Goal: Task Accomplishment & Management: Complete application form

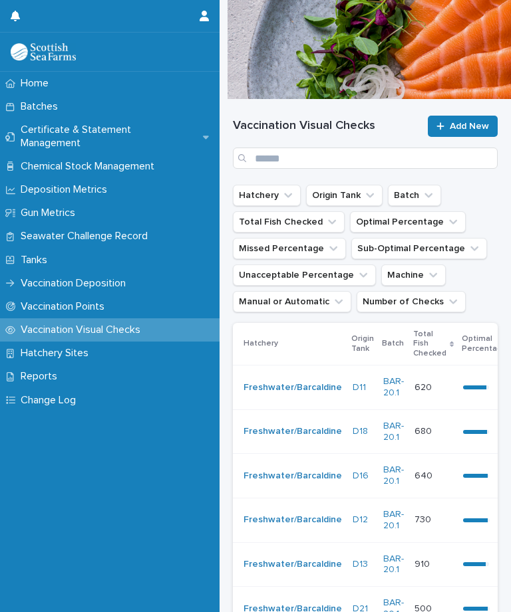
click at [466, 118] on link "Add New" at bounding box center [463, 126] width 70 height 21
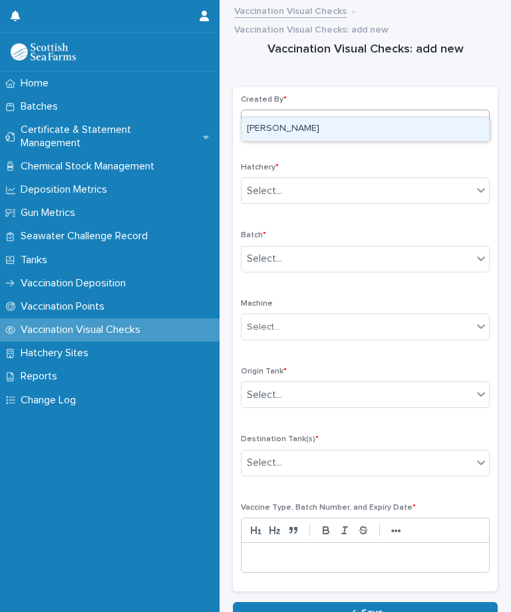
click at [338, 123] on div "[PERSON_NAME]" at bounding box center [364, 129] width 247 height 23
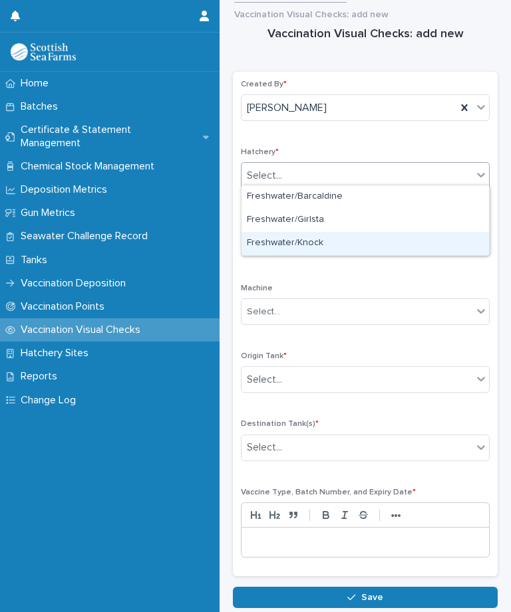
scroll to position [14, 0]
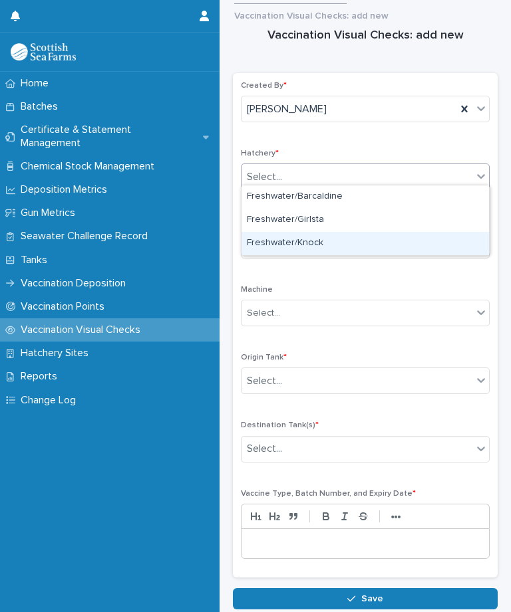
click at [345, 240] on div "Freshwater/Knock" at bounding box center [364, 243] width 247 height 23
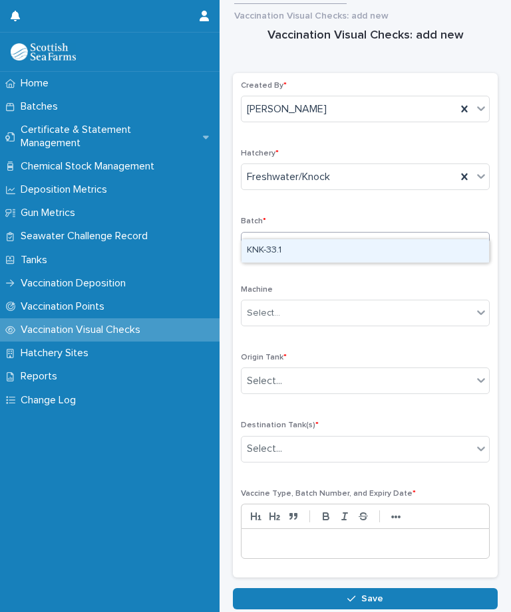
scroll to position [0, 0]
click at [310, 243] on div "KNK-33.1" at bounding box center [364, 250] width 247 height 23
type input "**"
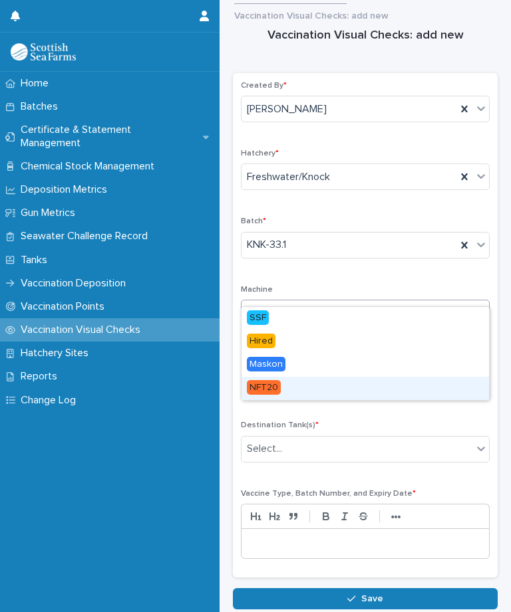
click at [296, 386] on div "NFT20" at bounding box center [364, 388] width 247 height 23
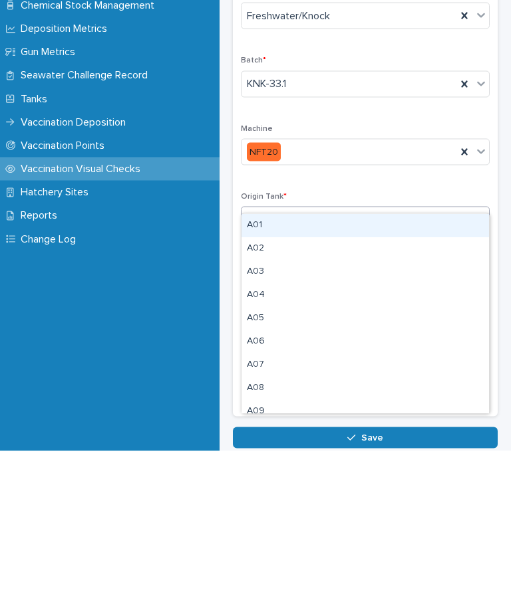
click at [306, 375] on div "A01" at bounding box center [364, 386] width 247 height 23
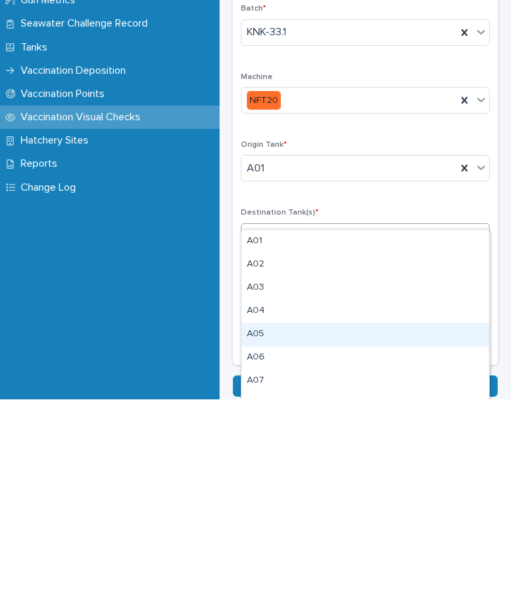
click at [314, 536] on div "A05" at bounding box center [364, 547] width 247 height 23
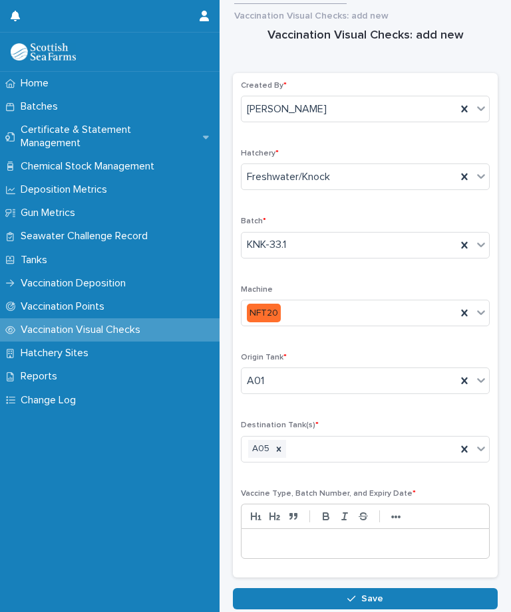
click at [317, 534] on div at bounding box center [364, 543] width 247 height 29
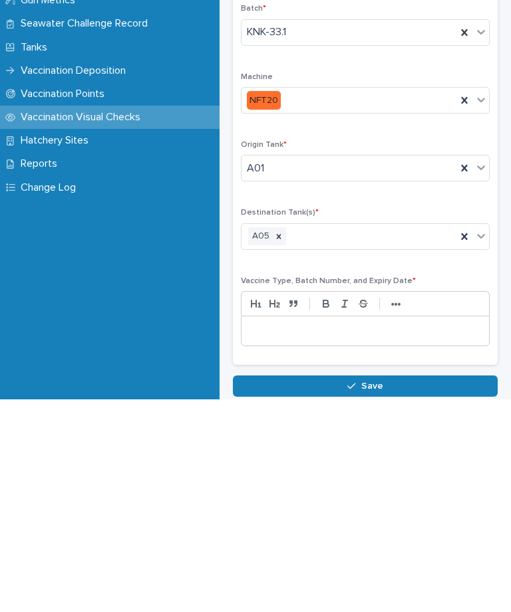
scroll to position [1, 0]
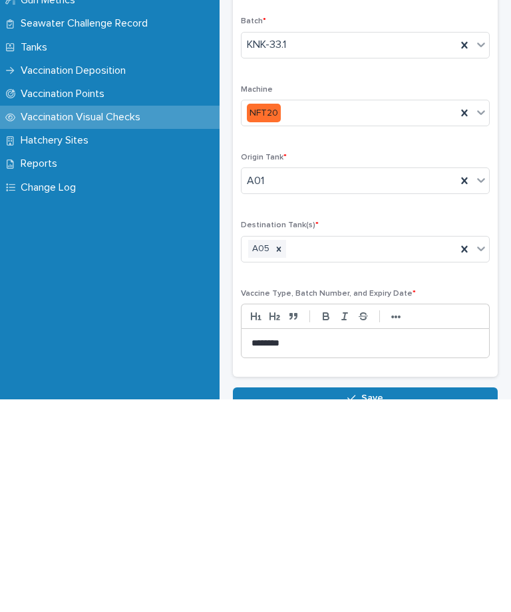
click at [381, 607] on span "Save" at bounding box center [372, 611] width 22 height 9
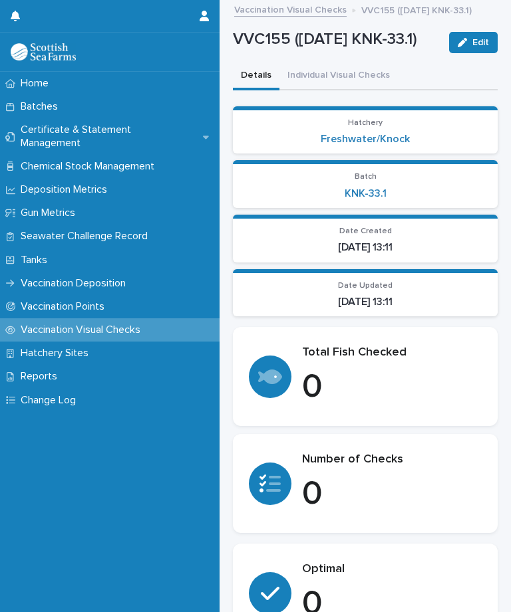
click at [357, 90] on button "Individual Visual Checks" at bounding box center [338, 77] width 118 height 28
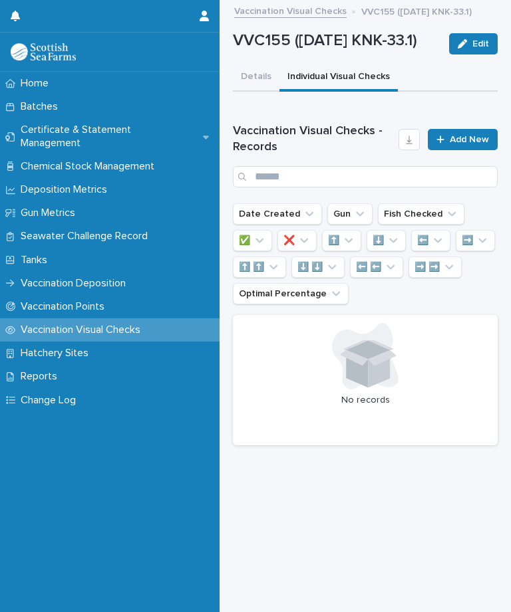
click at [468, 145] on div "Loading... Saving… Vaccination Visual Checks - Records Add New Date Created Gun…" at bounding box center [365, 282] width 265 height 349
click at [470, 144] on span "Add New" at bounding box center [469, 139] width 39 height 9
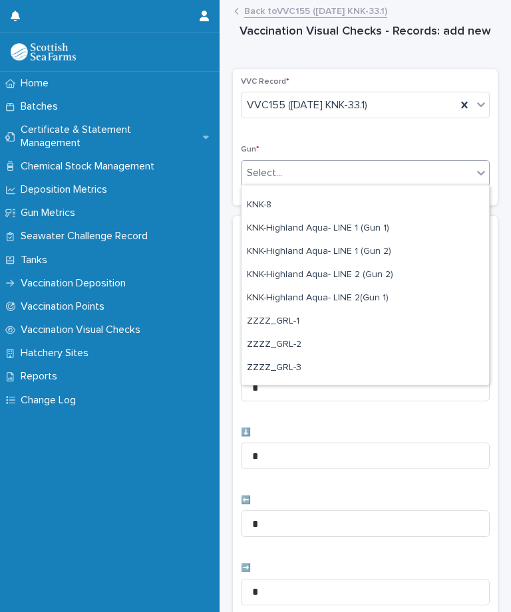
scroll to position [396, 0]
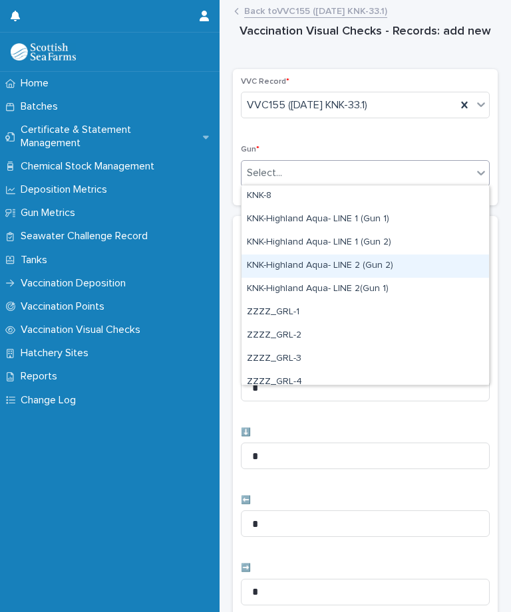
click at [371, 265] on div "KNK-Highland Aqua- LINE 2 (Gun 2)" at bounding box center [364, 266] width 247 height 23
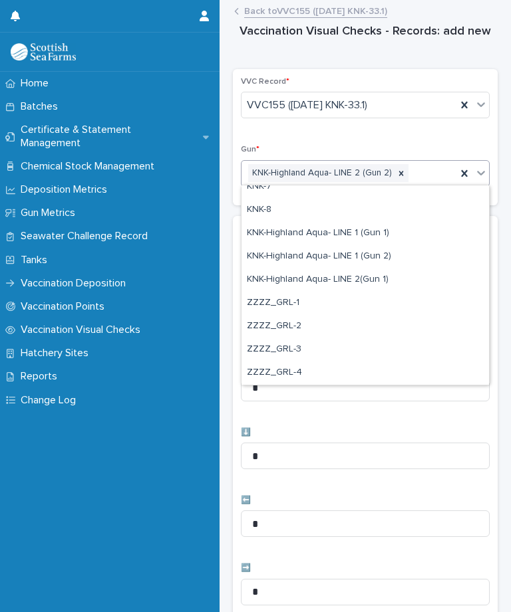
scroll to position [382, 0]
click at [370, 277] on div "✅ * ❌ * ⬆️ * ⬇️ * ⬅️ * ➡️ * ⬆️ ⬆️ * ⬇️ ⬇️ * ⬅️ ⬅️ * ➡️ ➡️ *" at bounding box center [365, 556] width 249 height 665
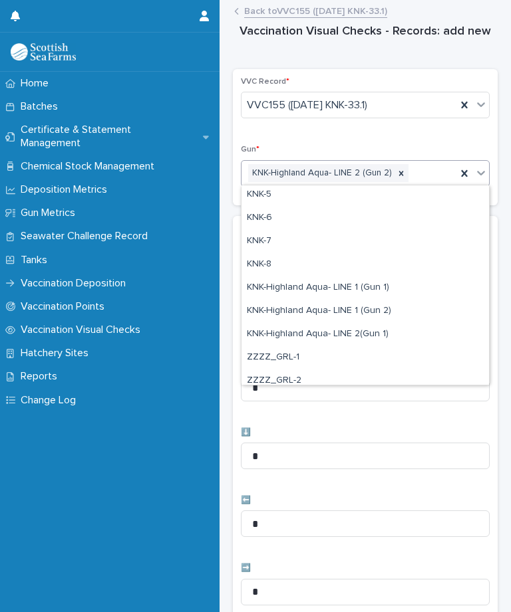
scroll to position [332, 0]
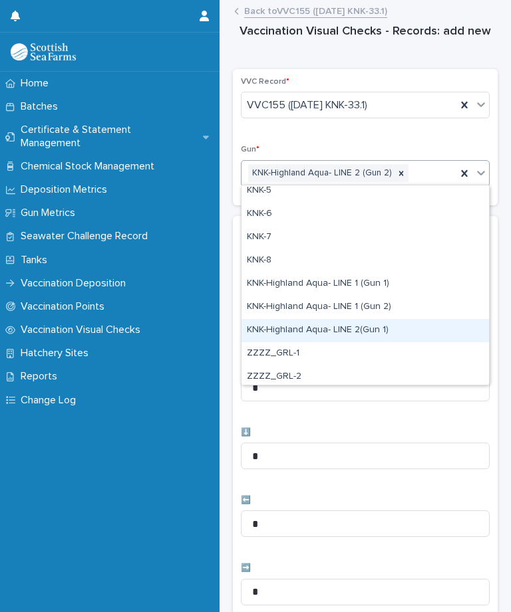
click at [346, 331] on div "KNK-Highland Aqua- LINE 2(Gun 1)" at bounding box center [364, 330] width 247 height 23
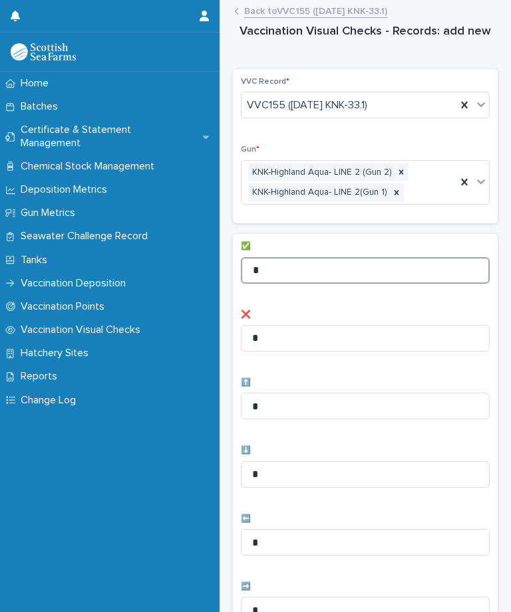
click at [317, 278] on input "*" at bounding box center [365, 270] width 249 height 27
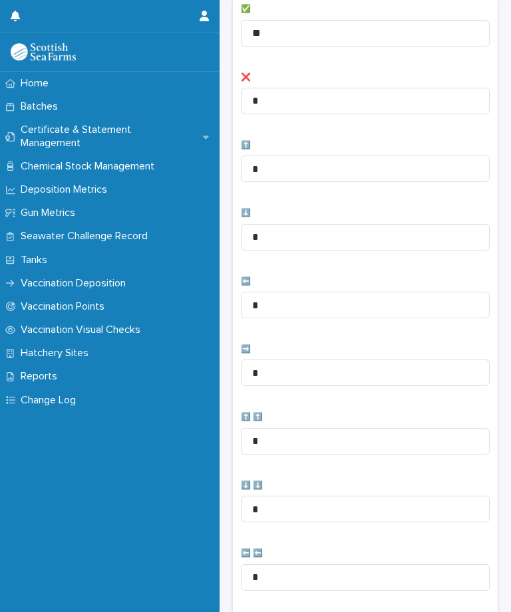
scroll to position [277, 0]
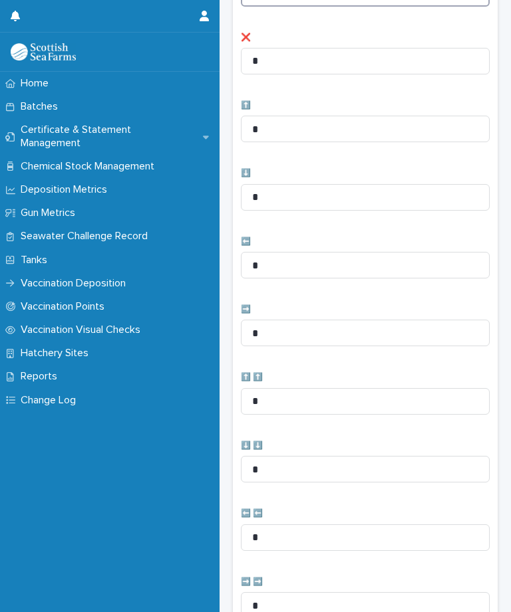
type input "**"
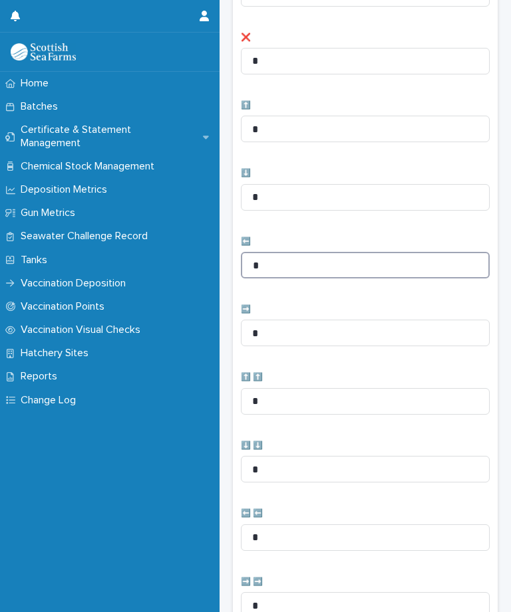
click at [305, 265] on input "*" at bounding box center [365, 265] width 249 height 27
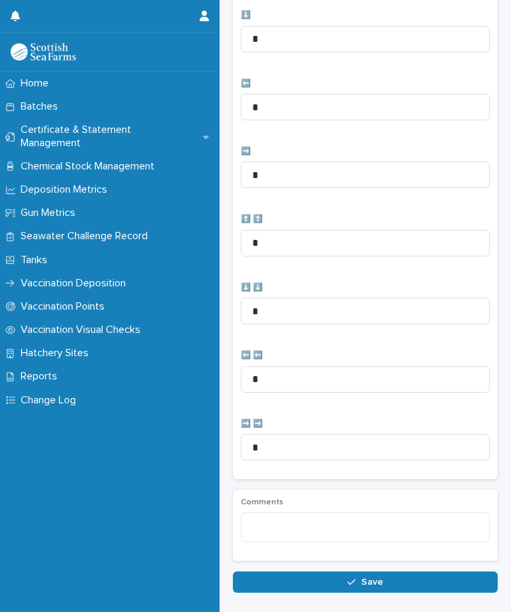
scroll to position [435, 0]
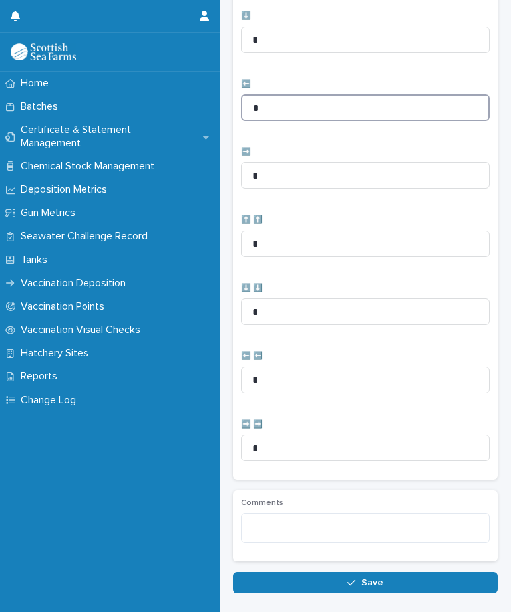
type input "*"
click at [371, 584] on button "Save" at bounding box center [365, 583] width 265 height 21
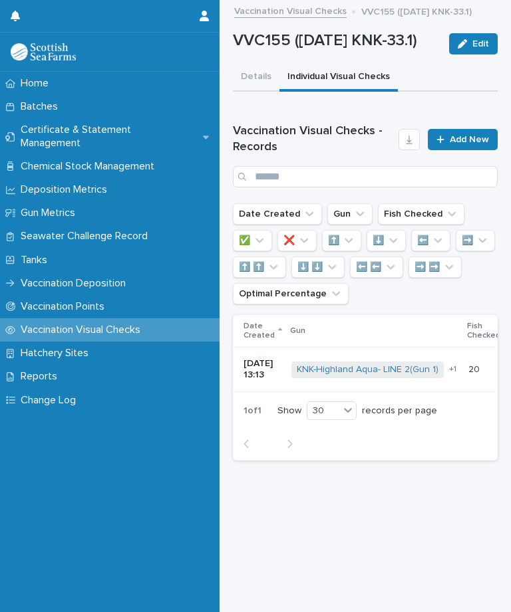
click at [464, 144] on span "Add New" at bounding box center [469, 139] width 39 height 9
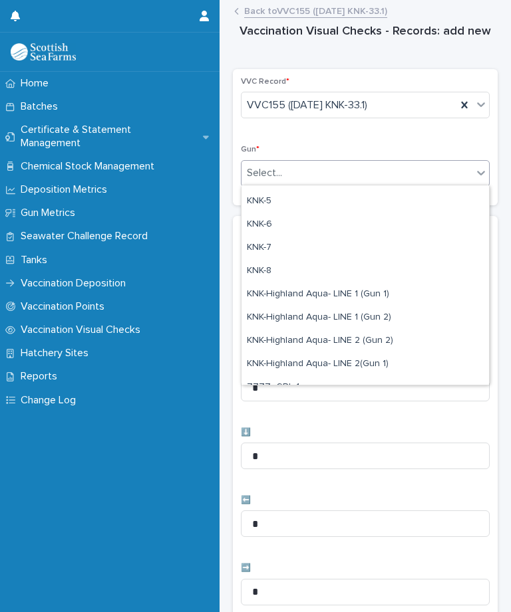
scroll to position [322, 0]
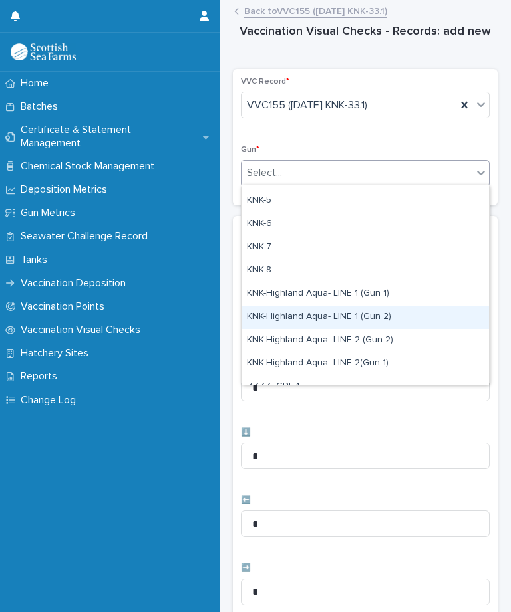
click at [370, 311] on div "KNK-Highland Aqua- LINE 1 (Gun 2)" at bounding box center [364, 317] width 247 height 23
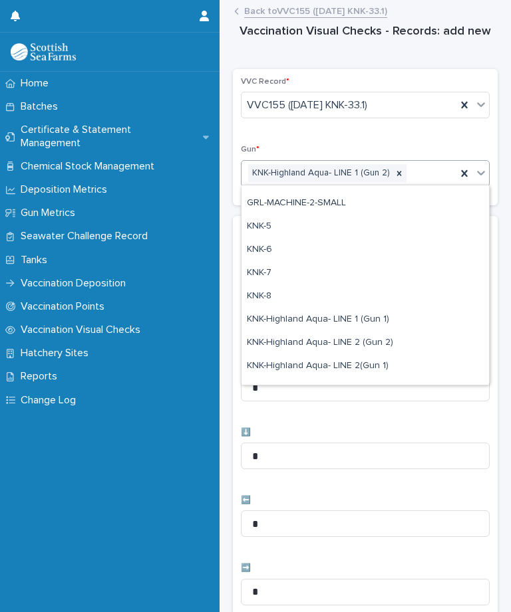
scroll to position [298, 0]
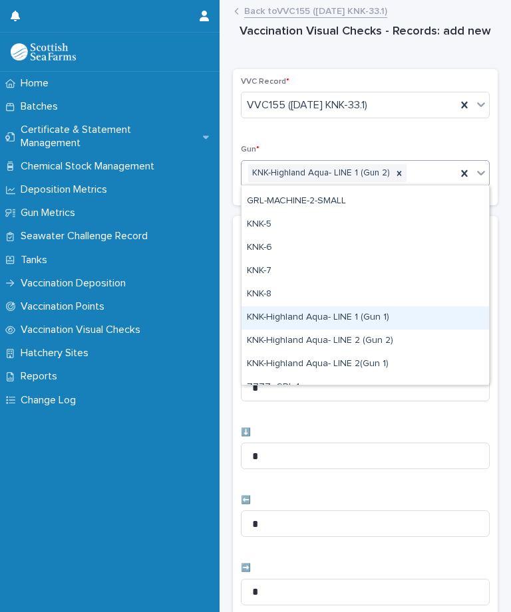
click at [373, 318] on div "KNK-Highland Aqua- LINE 1 (Gun 1)" at bounding box center [364, 318] width 247 height 23
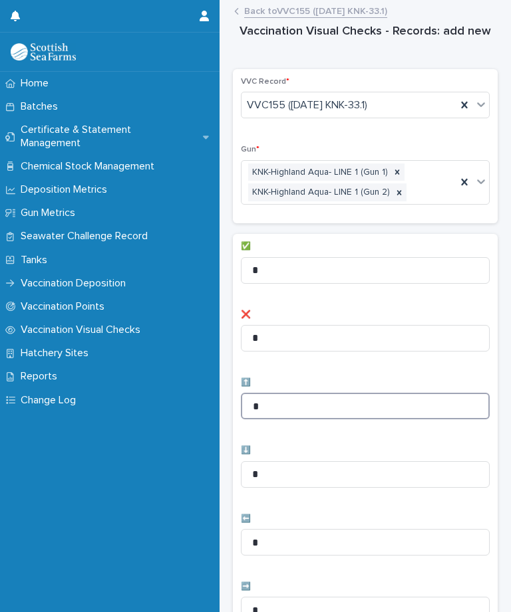
click at [305, 402] on input "*" at bounding box center [365, 406] width 249 height 27
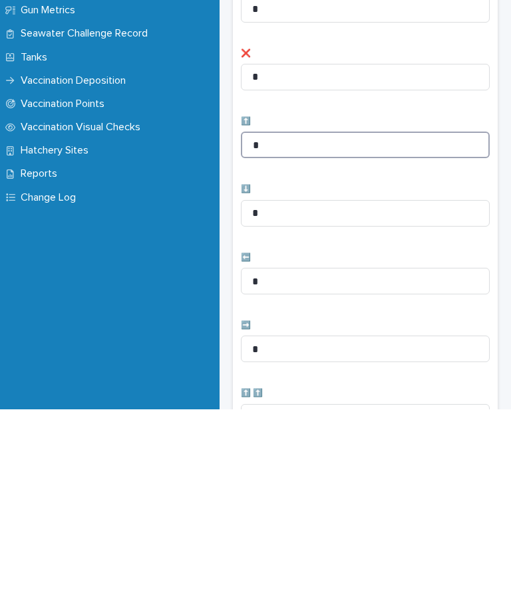
scroll to position [73, 0]
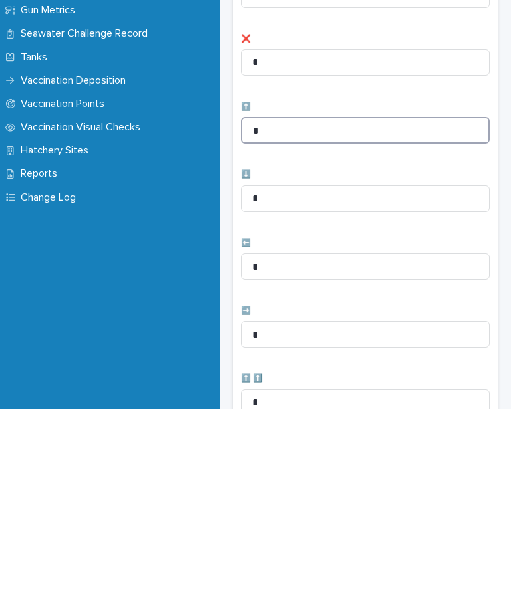
type input "*"
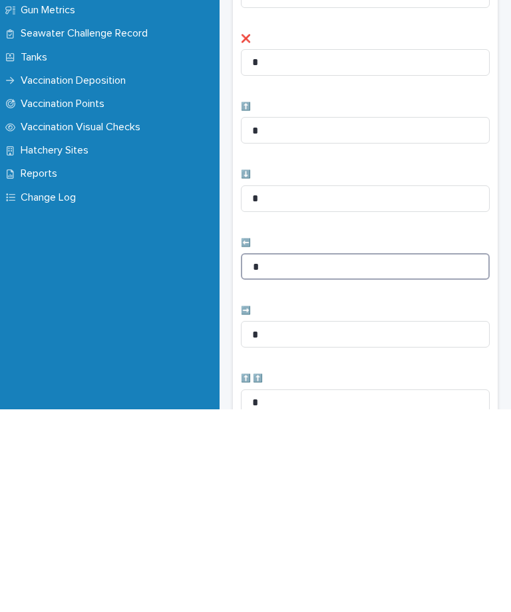
click at [319, 456] on input "*" at bounding box center [365, 469] width 249 height 27
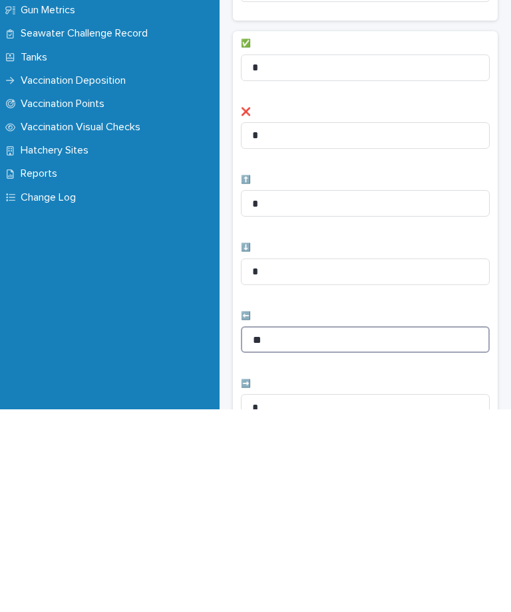
scroll to position [0, 0]
type input "**"
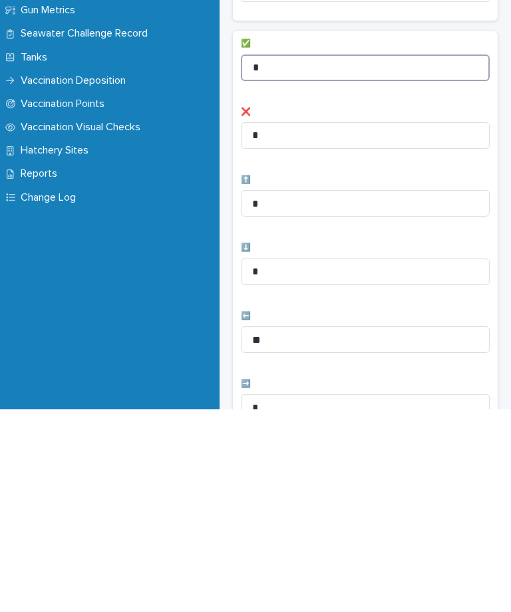
click at [309, 257] on input "*" at bounding box center [365, 270] width 249 height 27
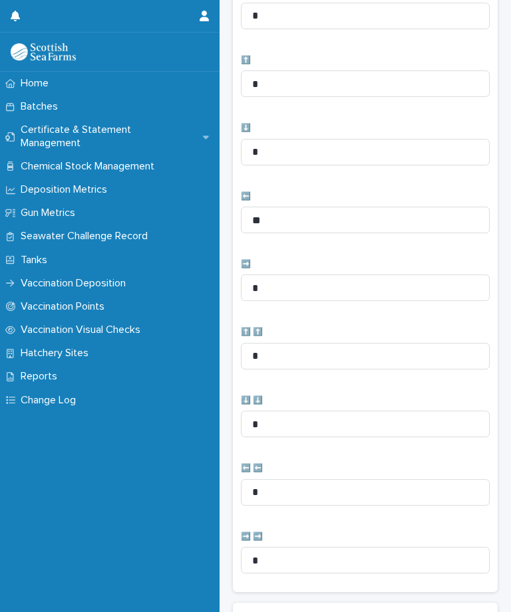
scroll to position [317, 0]
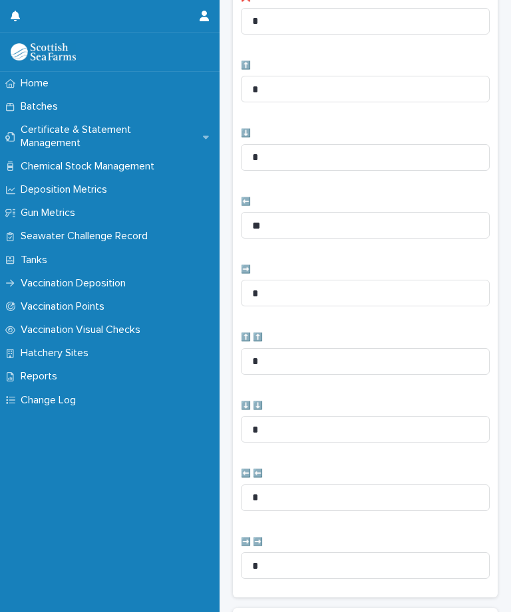
type input "**"
click at [295, 218] on input "**" at bounding box center [365, 225] width 249 height 27
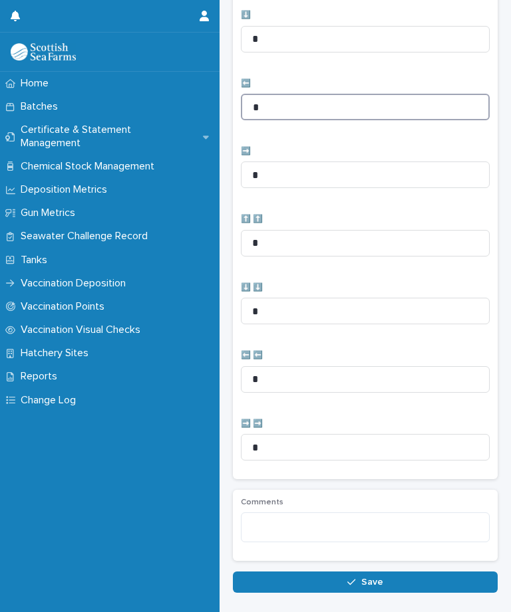
type input "*"
click at [383, 577] on button "Save" at bounding box center [365, 582] width 265 height 21
